Goal: Check status: Check status

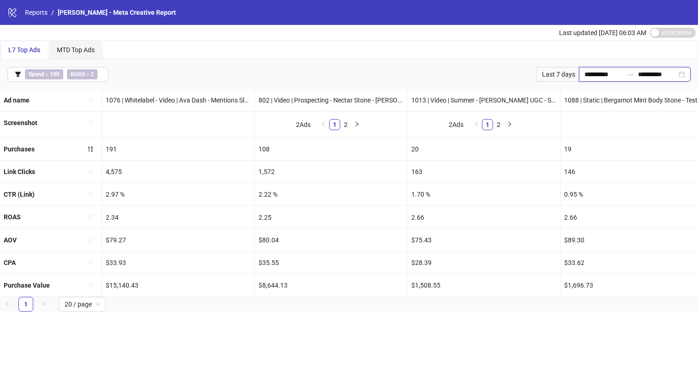
click at [605, 72] on input "**********" at bounding box center [604, 74] width 39 height 10
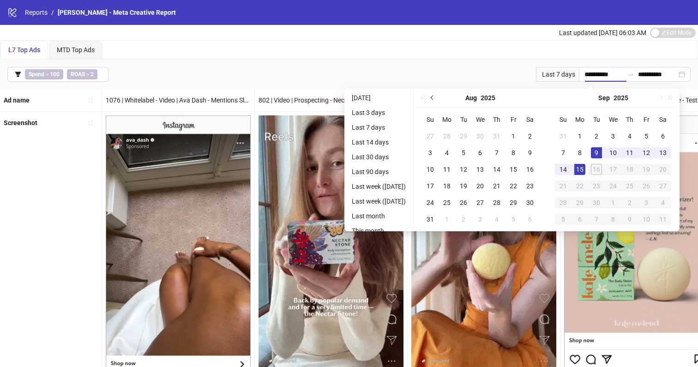
click at [436, 98] on span "Previous month (PageUp)" at bounding box center [433, 98] width 5 height 5
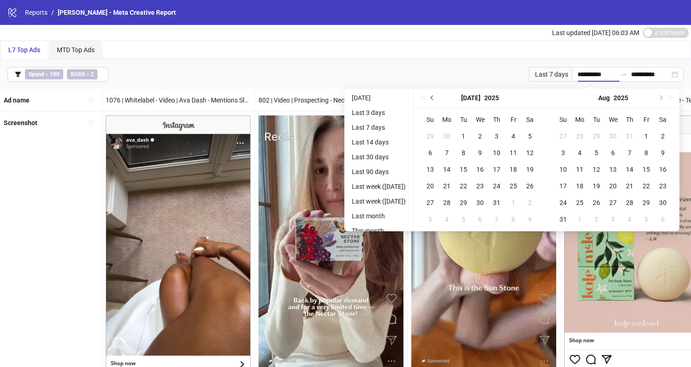
click at [436, 98] on span "Previous month (PageUp)" at bounding box center [433, 98] width 5 height 5
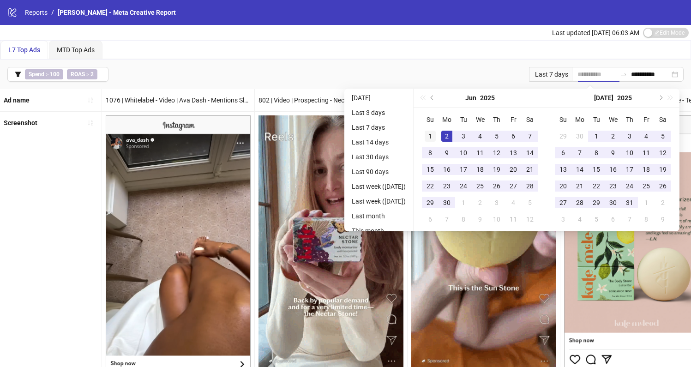
type input "**********"
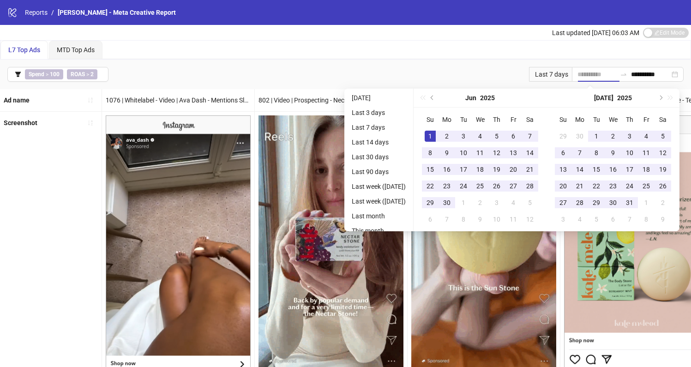
click at [436, 134] on div "1" at bounding box center [430, 136] width 11 height 11
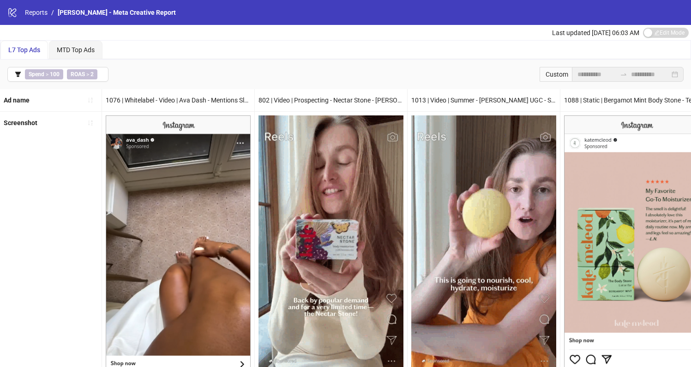
click at [429, 54] on div "L7 Top Ads MTD Top Ads" at bounding box center [345, 50] width 690 height 18
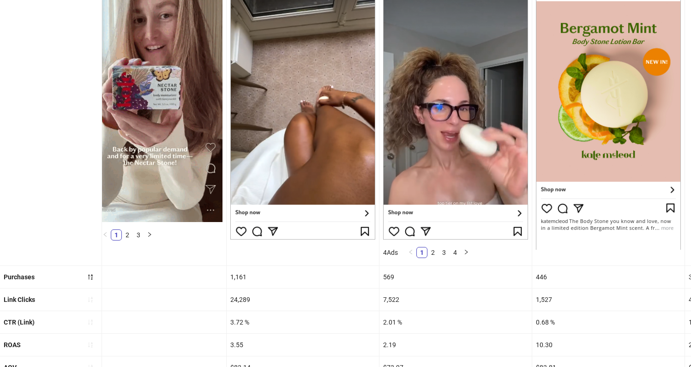
scroll to position [230, 0]
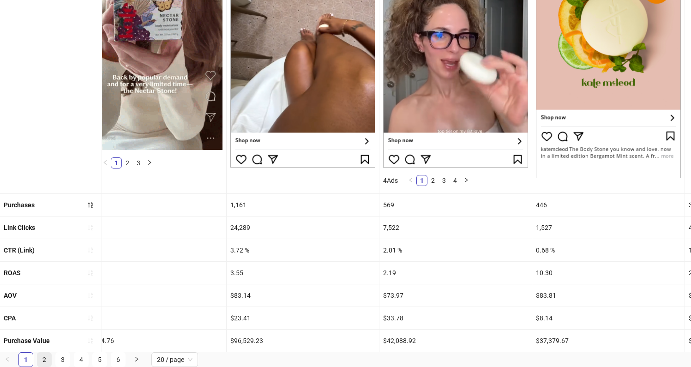
click at [40, 360] on link "2" at bounding box center [44, 360] width 14 height 14
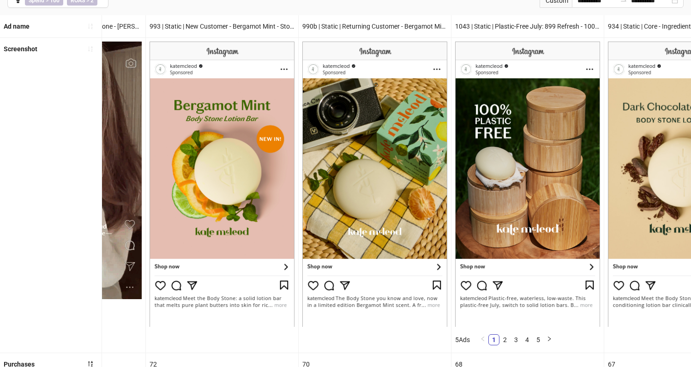
scroll to position [0, 974]
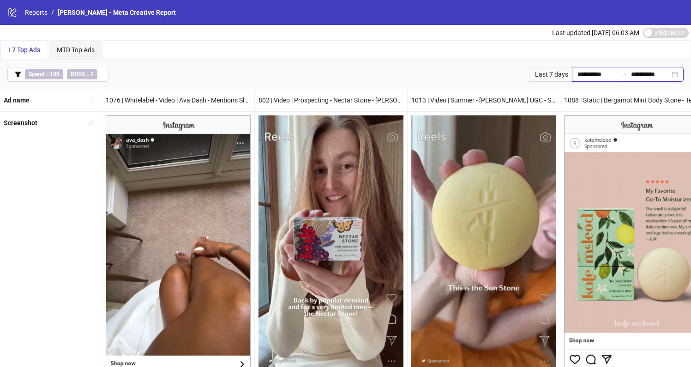
click at [593, 77] on input "**********" at bounding box center [597, 74] width 39 height 10
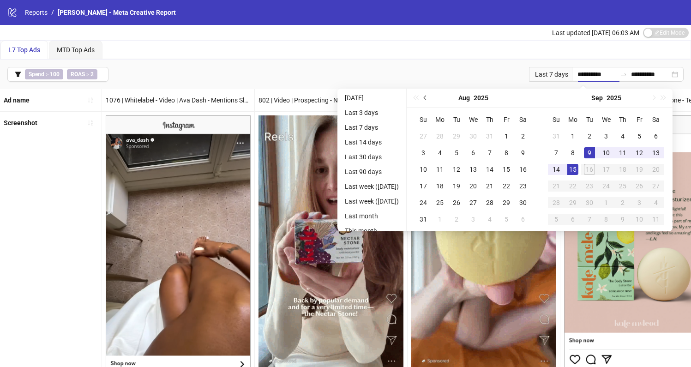
click at [429, 97] on span "Previous month (PageUp)" at bounding box center [426, 98] width 5 height 5
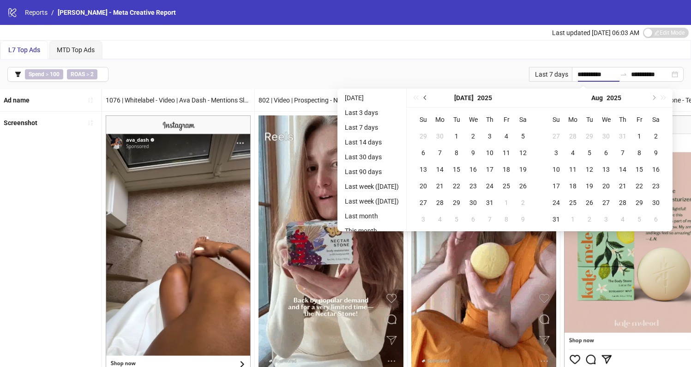
click at [429, 97] on span "Previous month (PageUp)" at bounding box center [426, 98] width 5 height 5
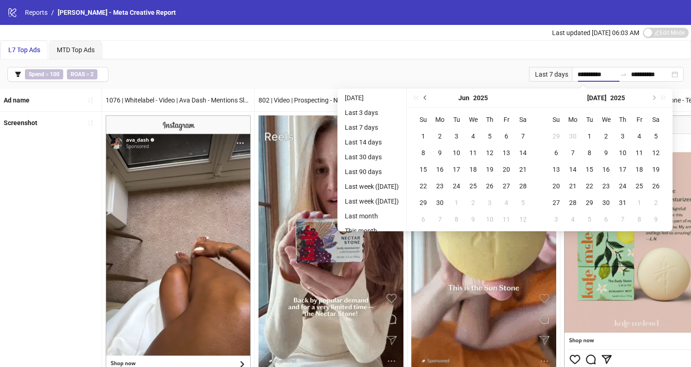
click at [429, 97] on span "Previous month (PageUp)" at bounding box center [426, 98] width 5 height 5
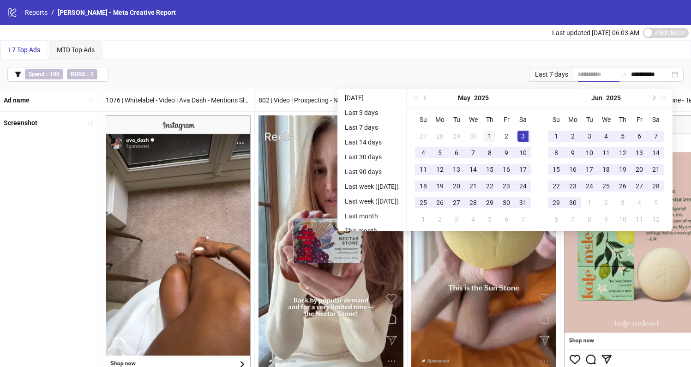
type input "**********"
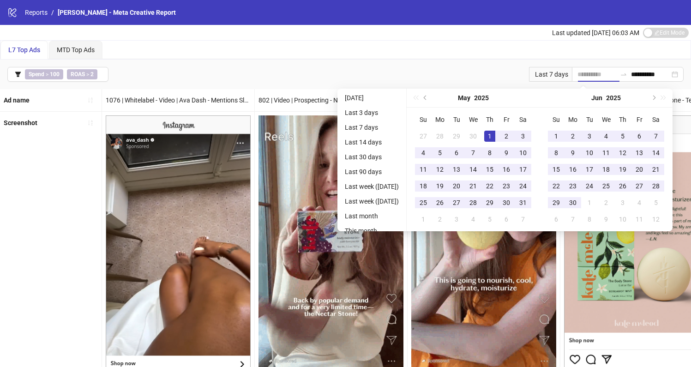
click at [498, 129] on td "1" at bounding box center [490, 136] width 17 height 17
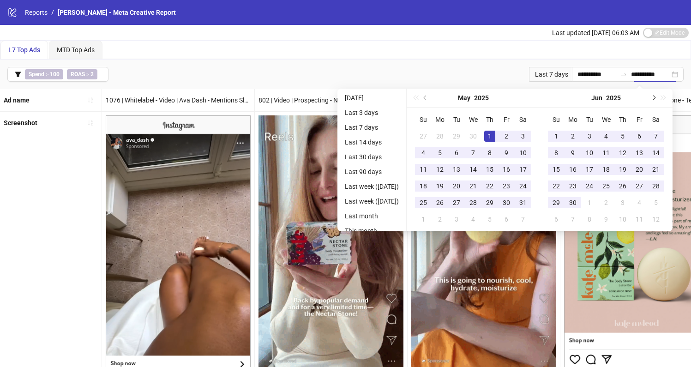
click at [659, 97] on button "Next month (PageDown)" at bounding box center [653, 98] width 10 height 18
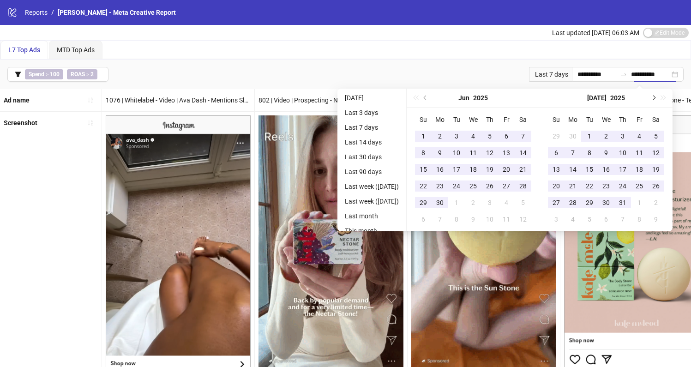
click at [659, 97] on button "Next month (PageDown)" at bounding box center [653, 98] width 10 height 18
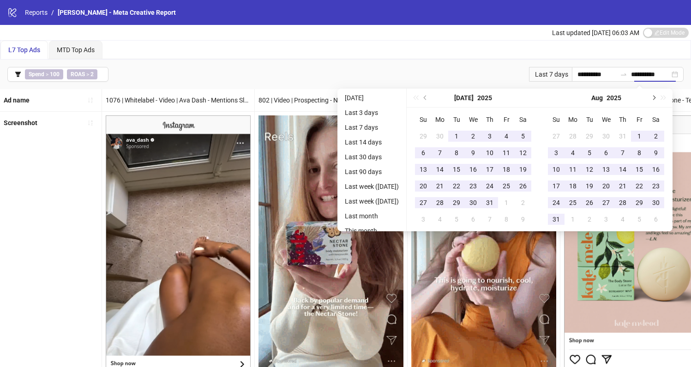
click at [659, 97] on button "Next month (PageDown)" at bounding box center [653, 98] width 10 height 18
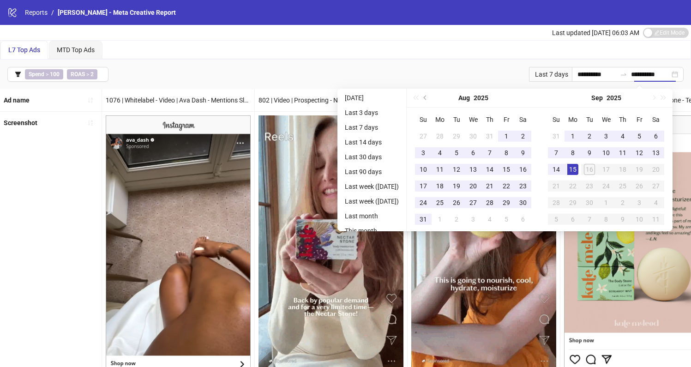
type input "**********"
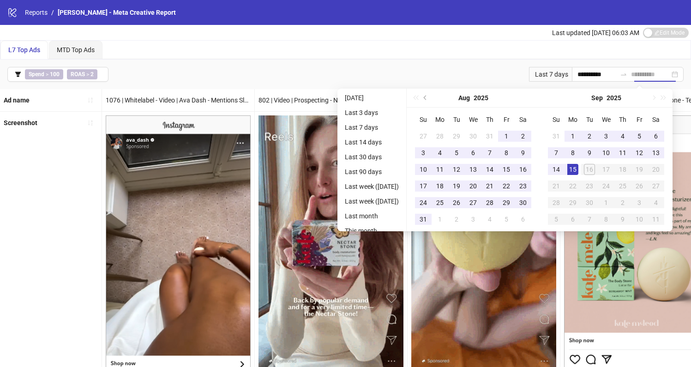
click at [579, 170] on div "15" at bounding box center [573, 169] width 11 height 11
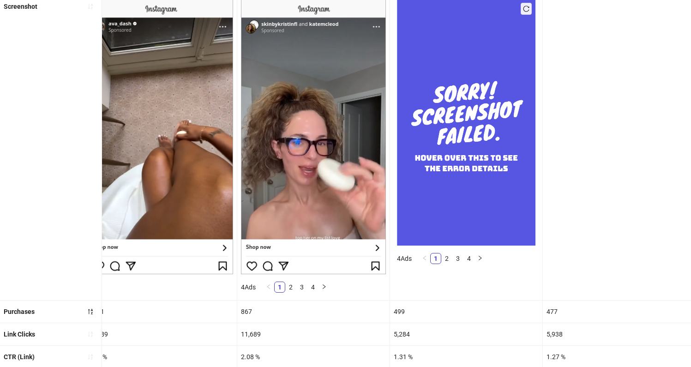
scroll to position [0, 245]
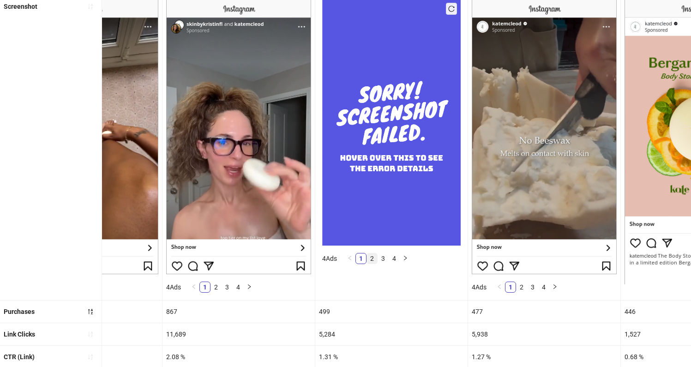
click at [375, 257] on link "2" at bounding box center [372, 259] width 10 height 10
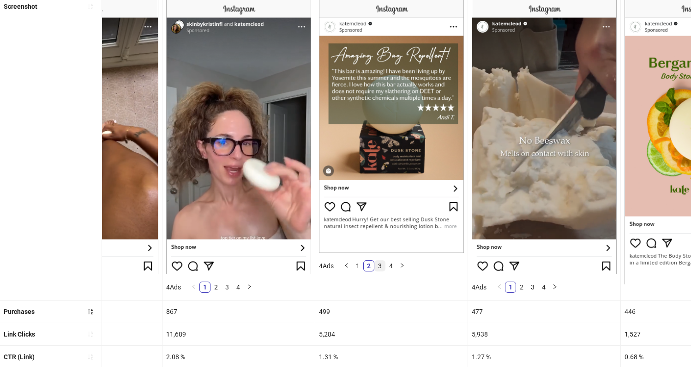
click at [378, 268] on link "3" at bounding box center [380, 266] width 10 height 10
click at [360, 267] on link "1" at bounding box center [358, 266] width 10 height 10
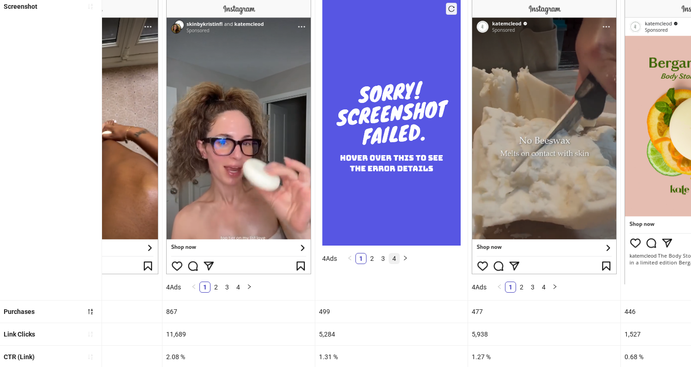
click at [399, 259] on link "4" at bounding box center [394, 259] width 10 height 10
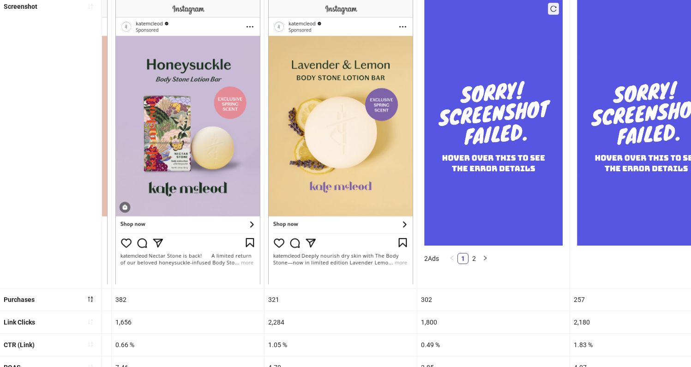
scroll to position [0, 1049]
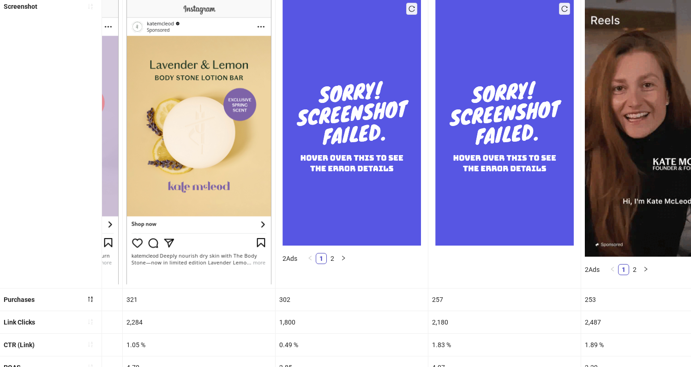
drag, startPoint x: 334, startPoint y: 279, endPoint x: 333, endPoint y: 267, distance: 11.7
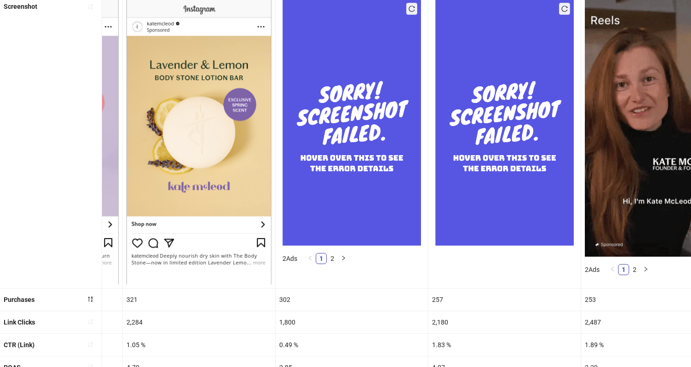
click at [334, 279] on div "2 Ads 1 2" at bounding box center [352, 141] width 153 height 292
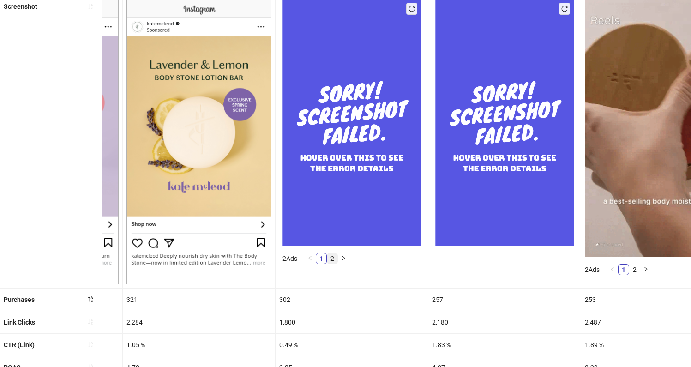
click at [333, 260] on link "2" at bounding box center [332, 259] width 10 height 10
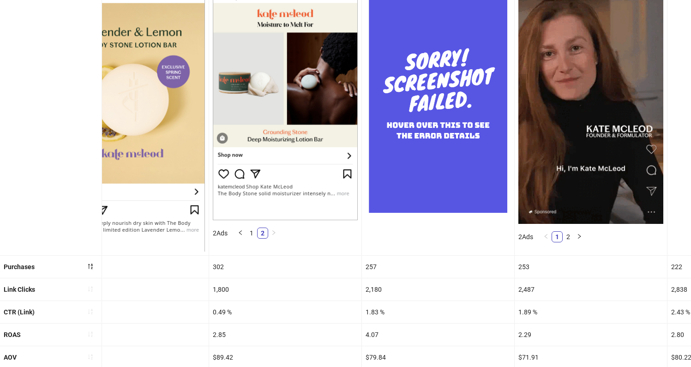
scroll to position [0, 1264]
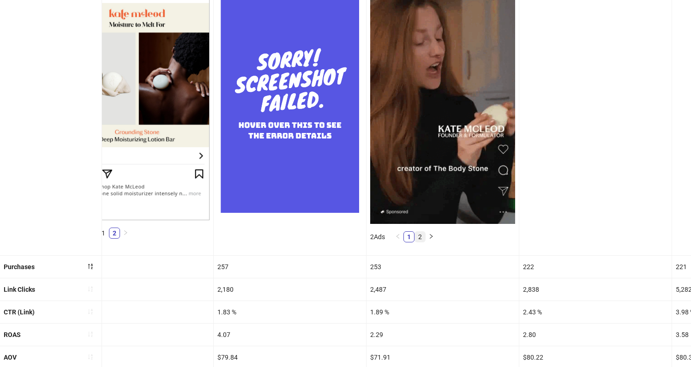
click at [419, 240] on link "2" at bounding box center [420, 237] width 10 height 10
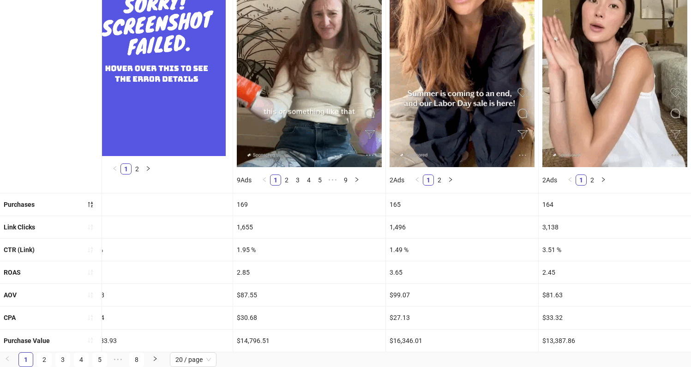
scroll to position [212, 0]
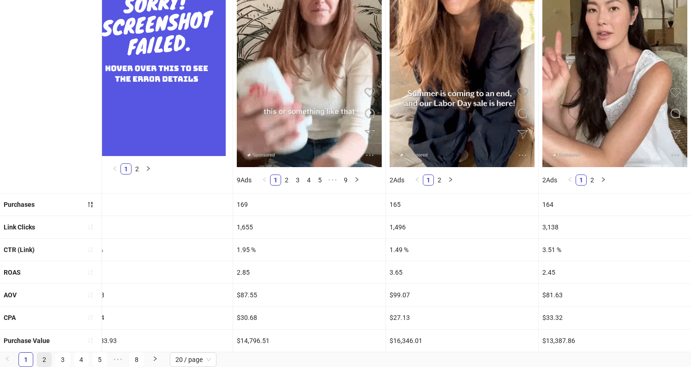
click at [48, 359] on link "2" at bounding box center [44, 360] width 14 height 14
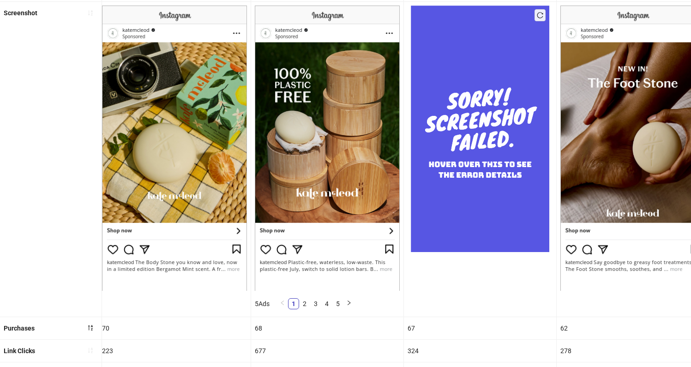
scroll to position [0, 2468]
